Goal: Task Accomplishment & Management: Use online tool/utility

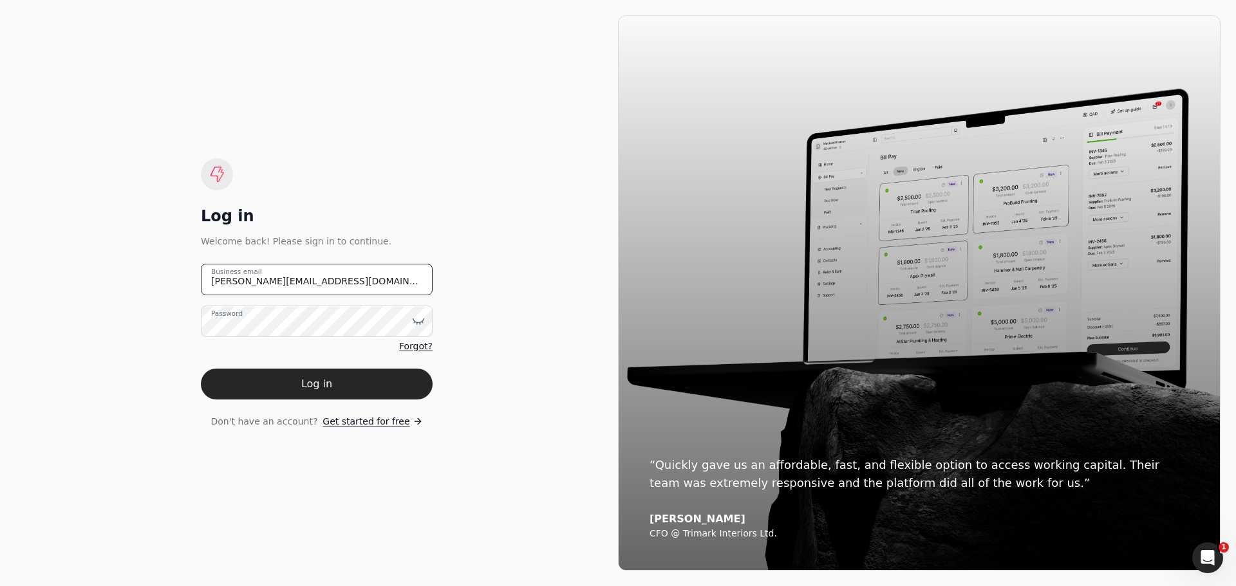
drag, startPoint x: 324, startPoint y: 284, endPoint x: 153, endPoint y: 281, distance: 171.8
click at [153, 281] on div "Log in Welcome back! Please sign in to continue. [PERSON_NAME][EMAIL_ADDRESS][D…" at bounding box center [316, 292] width 602 height 555
type email "[EMAIL_ADDRESS][DOMAIN_NAME]"
click at [414, 319] on icon at bounding box center [418, 321] width 13 height 13
click at [533, 404] on div "Log in Welcome back! Please sign in to continue. [EMAIL_ADDRESS][DOMAIN_NAME] B…" at bounding box center [316, 292] width 602 height 555
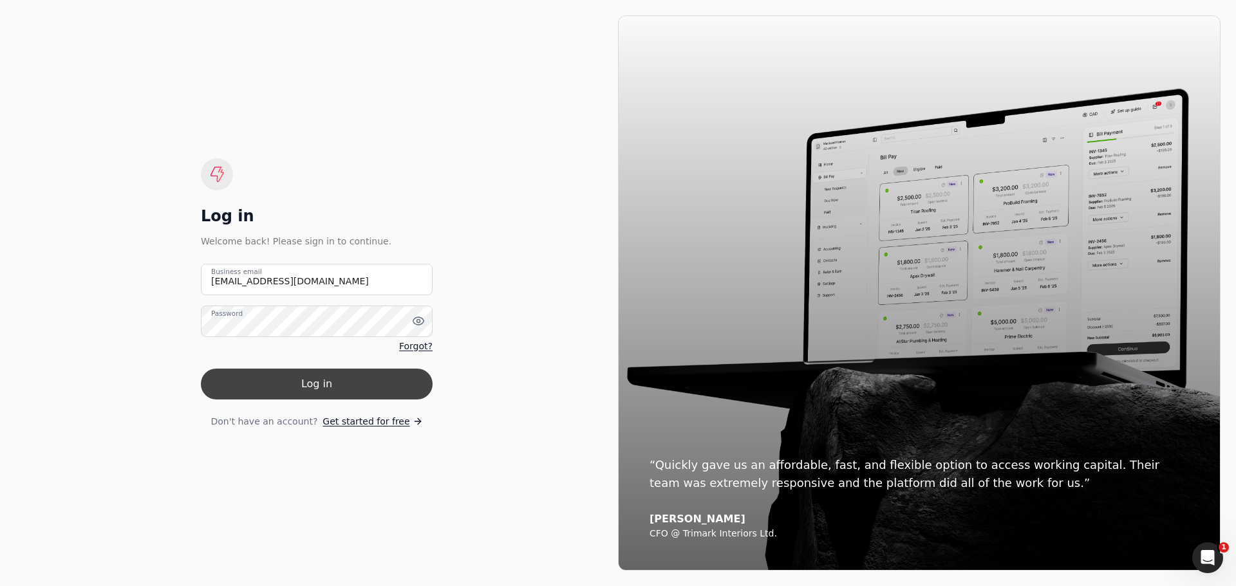
click at [349, 389] on button "Log in" at bounding box center [317, 384] width 232 height 31
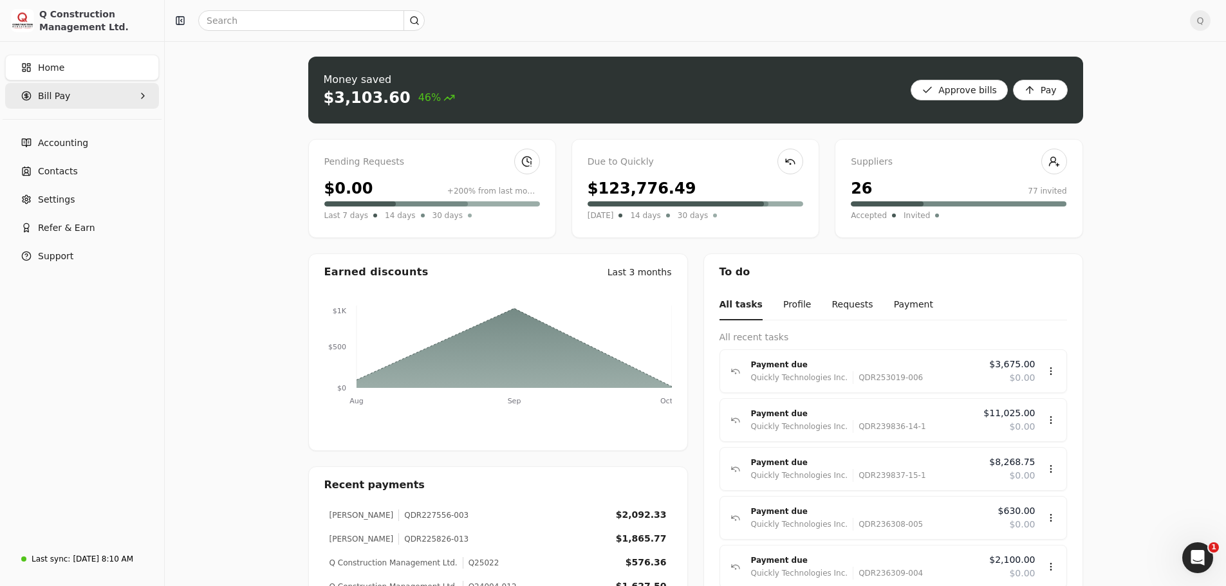
click at [78, 95] on Pay "Bill Pay" at bounding box center [82, 96] width 154 height 26
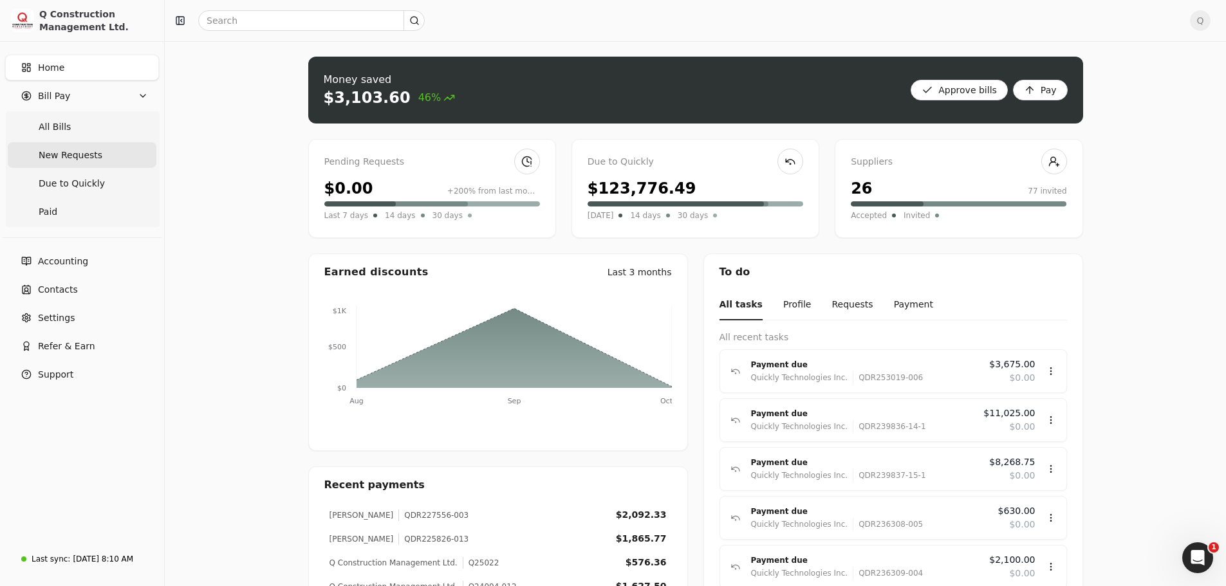
click at [70, 154] on span "New Requests" at bounding box center [71, 156] width 64 height 14
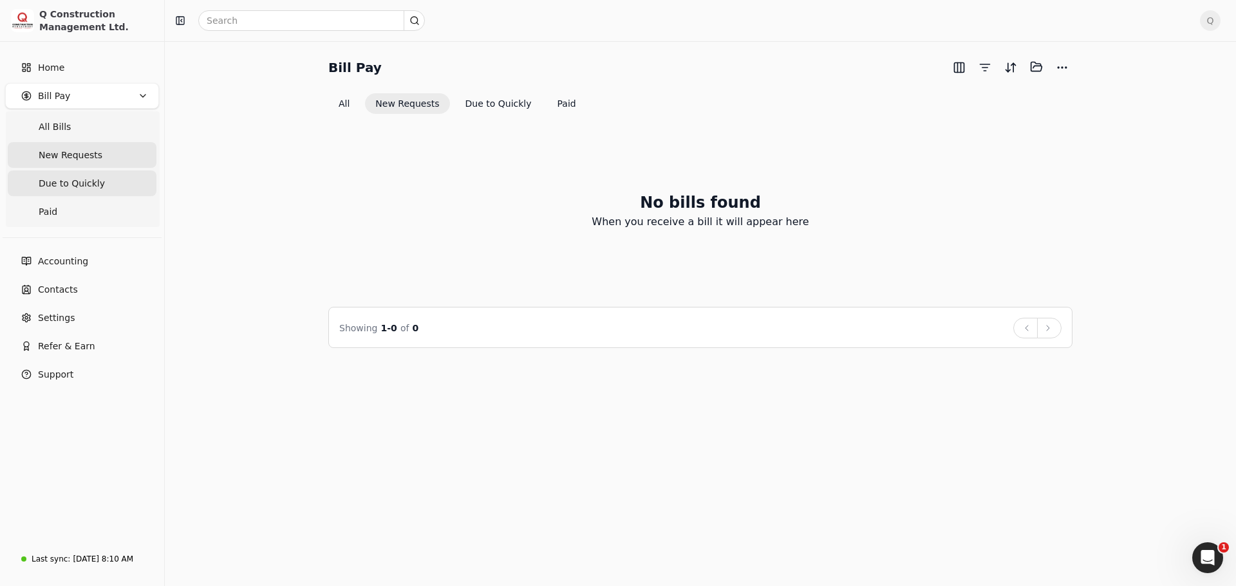
click at [68, 179] on span "Due to Quickly" at bounding box center [72, 184] width 66 height 14
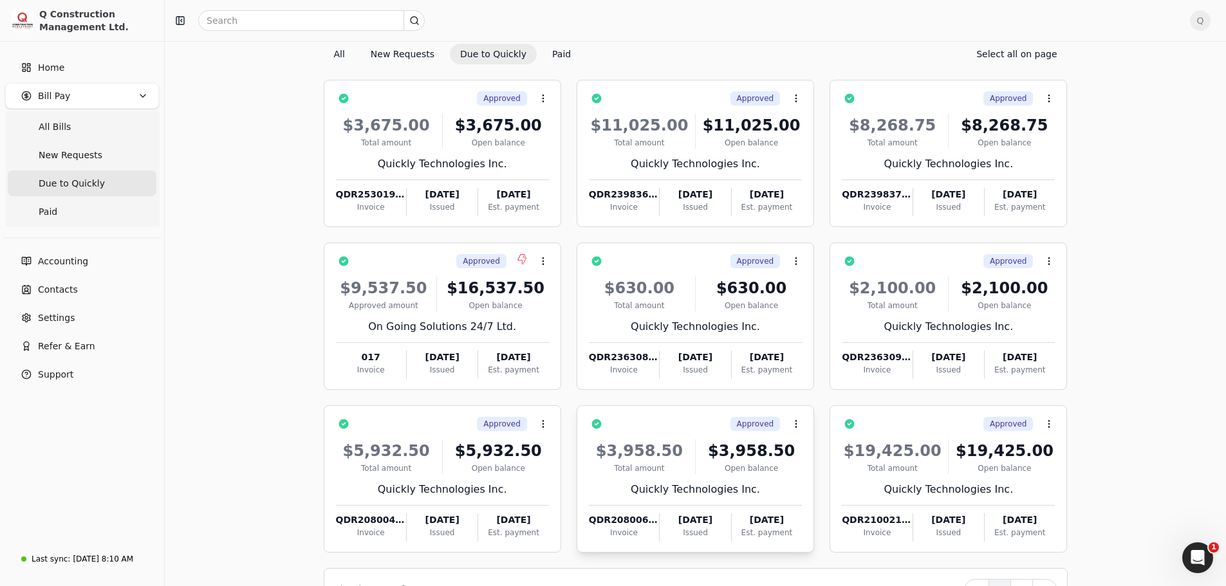
scroll to position [88, 0]
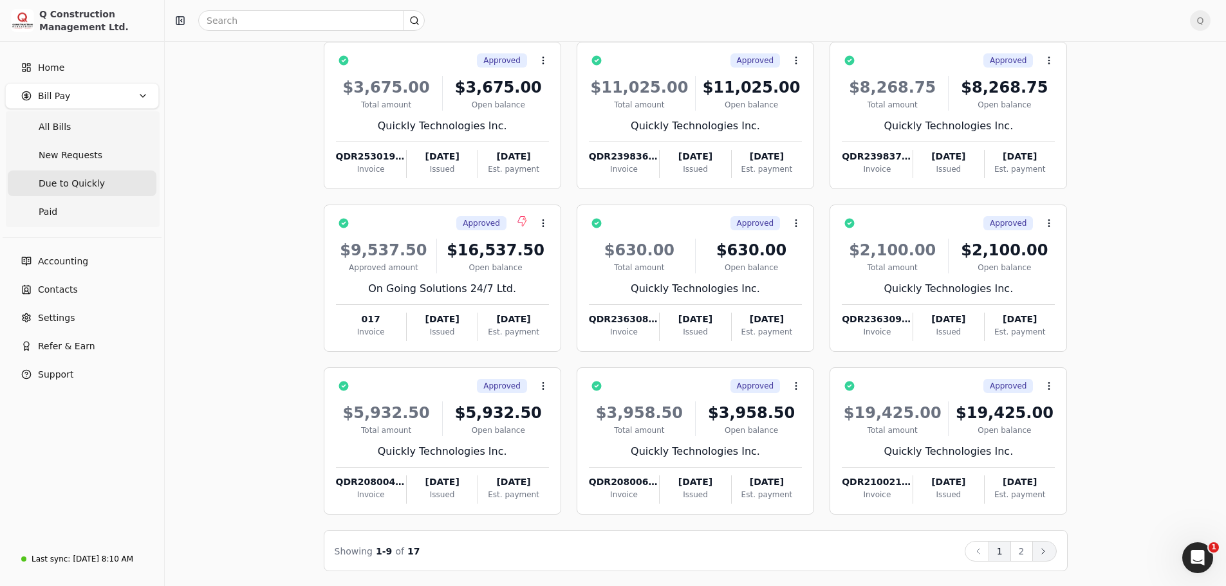
click at [1042, 552] on icon at bounding box center [1043, 551] width 10 height 10
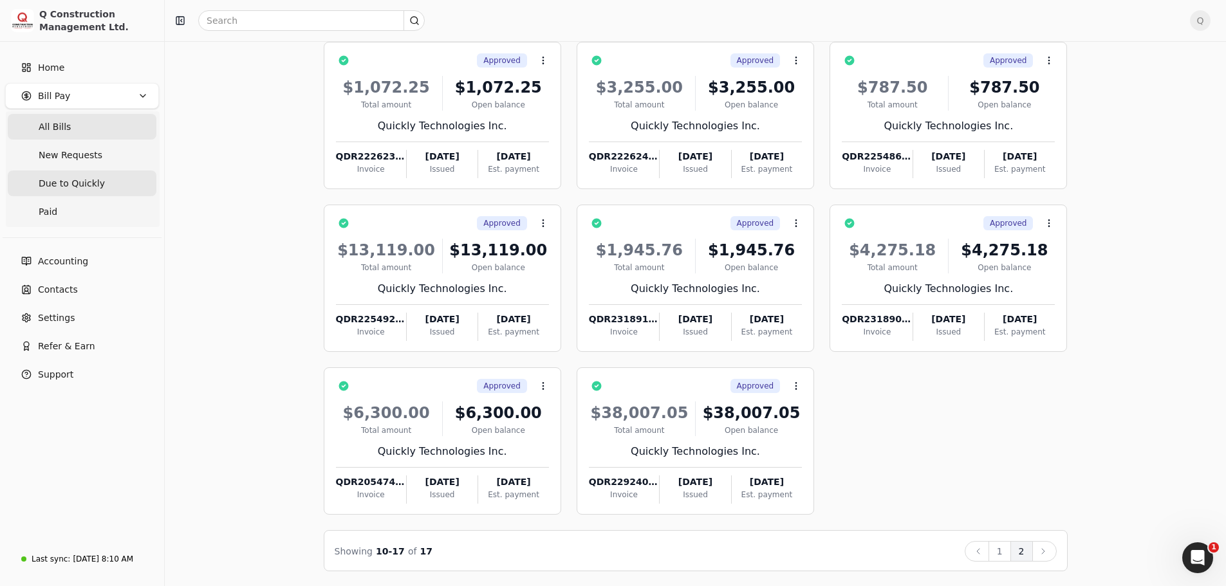
click at [55, 130] on span "All Bills" at bounding box center [55, 127] width 32 height 14
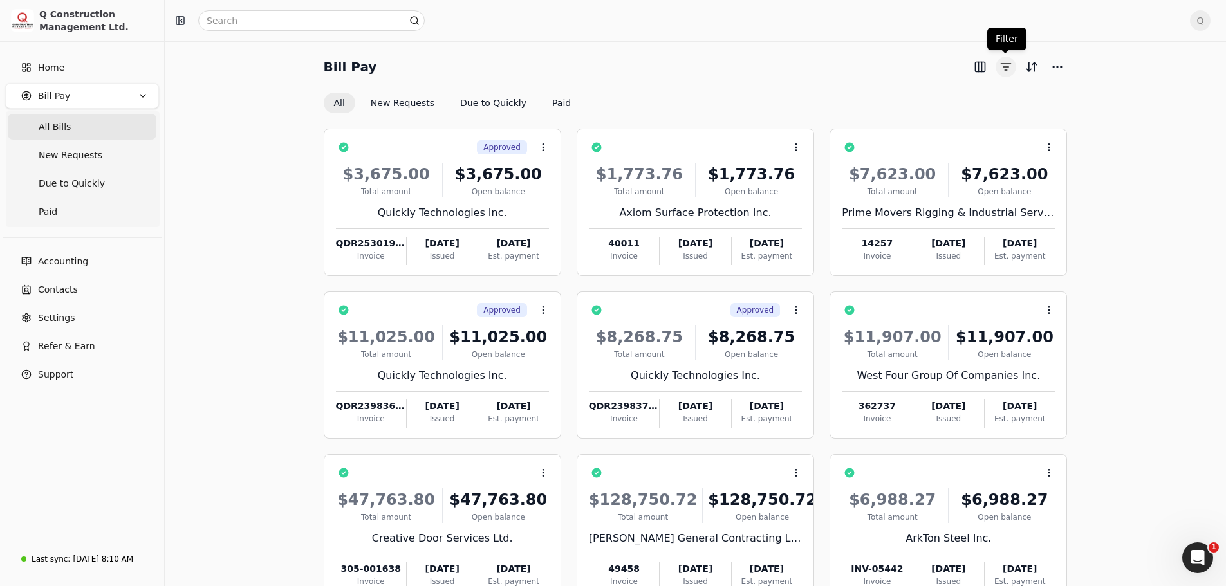
click at [1006, 63] on button "button" at bounding box center [1005, 67] width 21 height 21
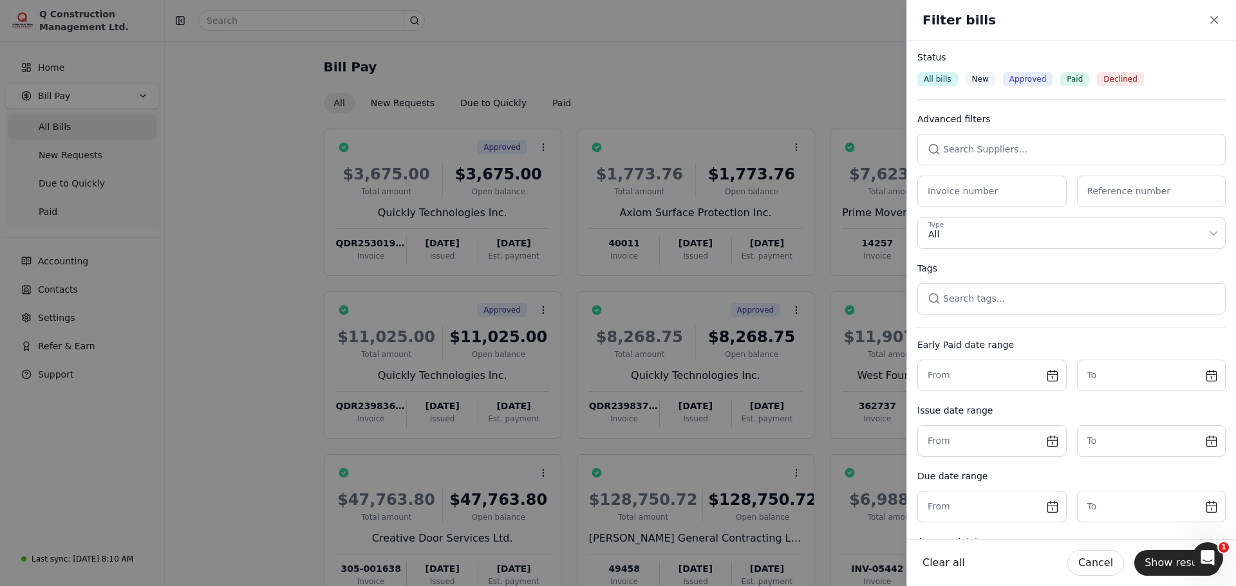
click at [969, 147] on button "button" at bounding box center [1071, 149] width 308 height 31
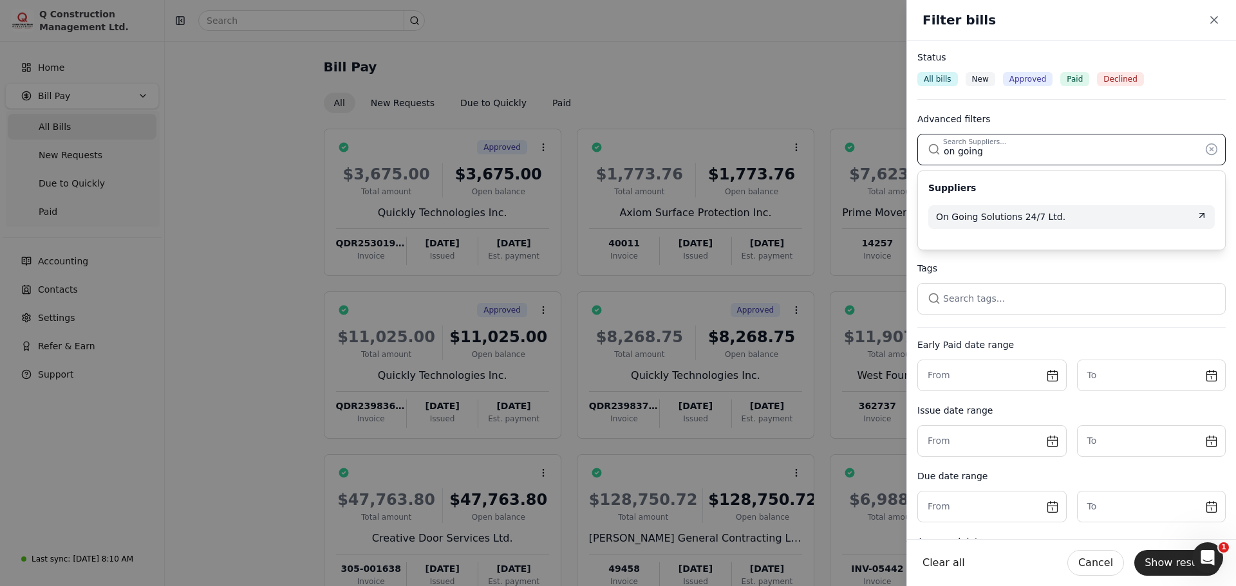
type input "on going"
click at [991, 217] on span "On Going Solutions 24/7 Ltd." at bounding box center [1000, 217] width 129 height 14
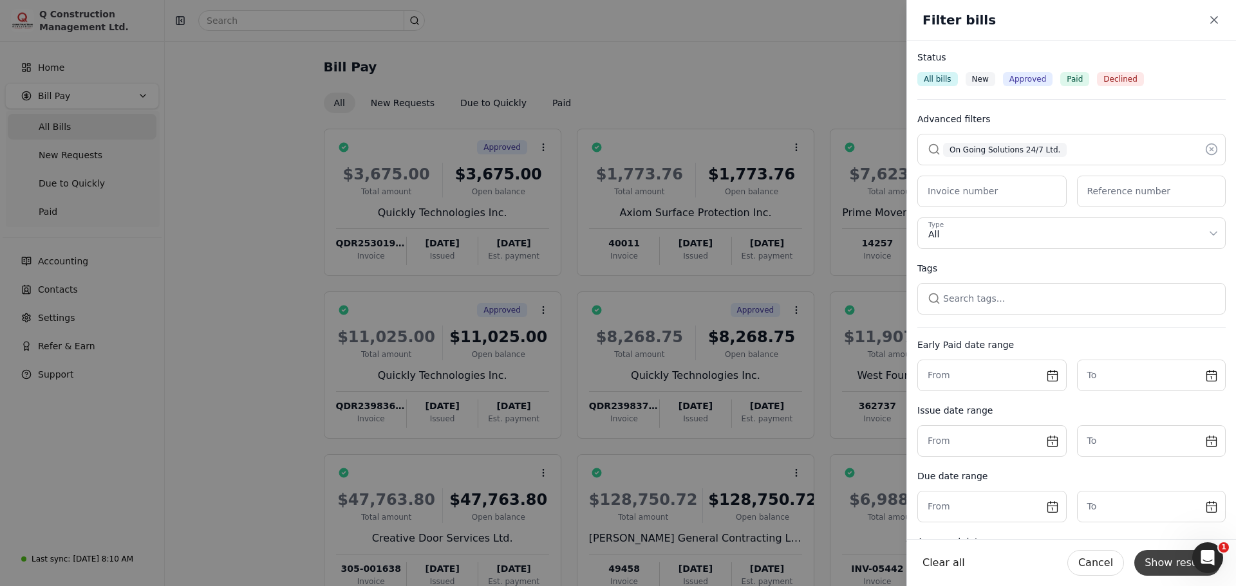
click at [1171, 563] on button "Show results" at bounding box center [1177, 563] width 86 height 26
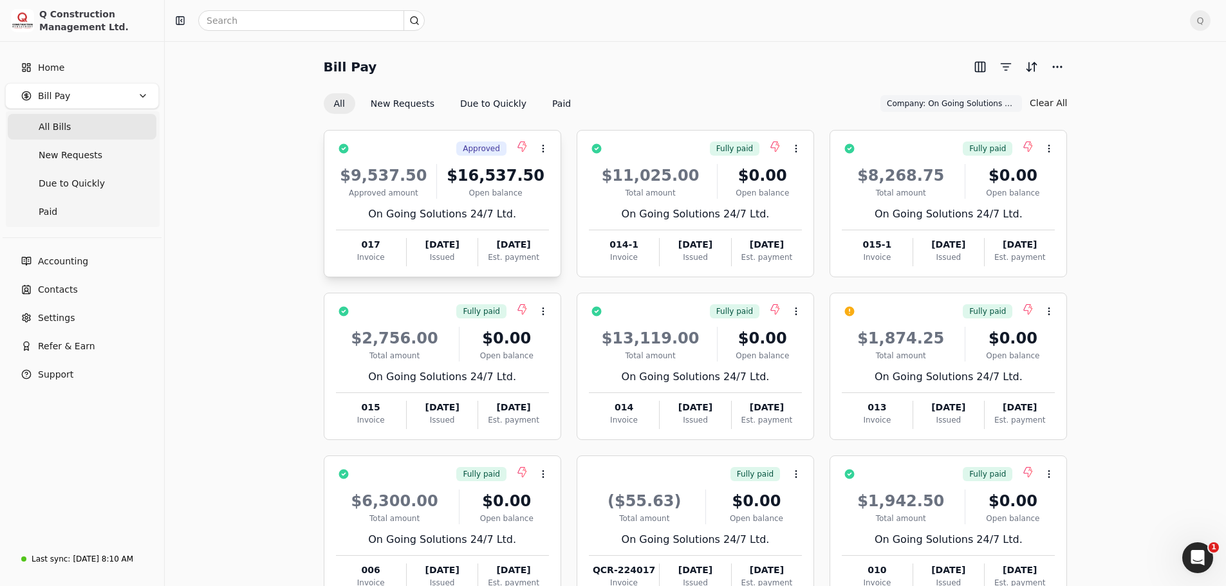
click at [427, 149] on div "Approved Context Menu Button" at bounding box center [451, 149] width 195 height 22
click at [1203, 20] on span "Q" at bounding box center [1200, 20] width 21 height 21
click at [1126, 102] on span "Sign Out" at bounding box center [1121, 109] width 39 height 14
